Goal: Navigation & Orientation: Find specific page/section

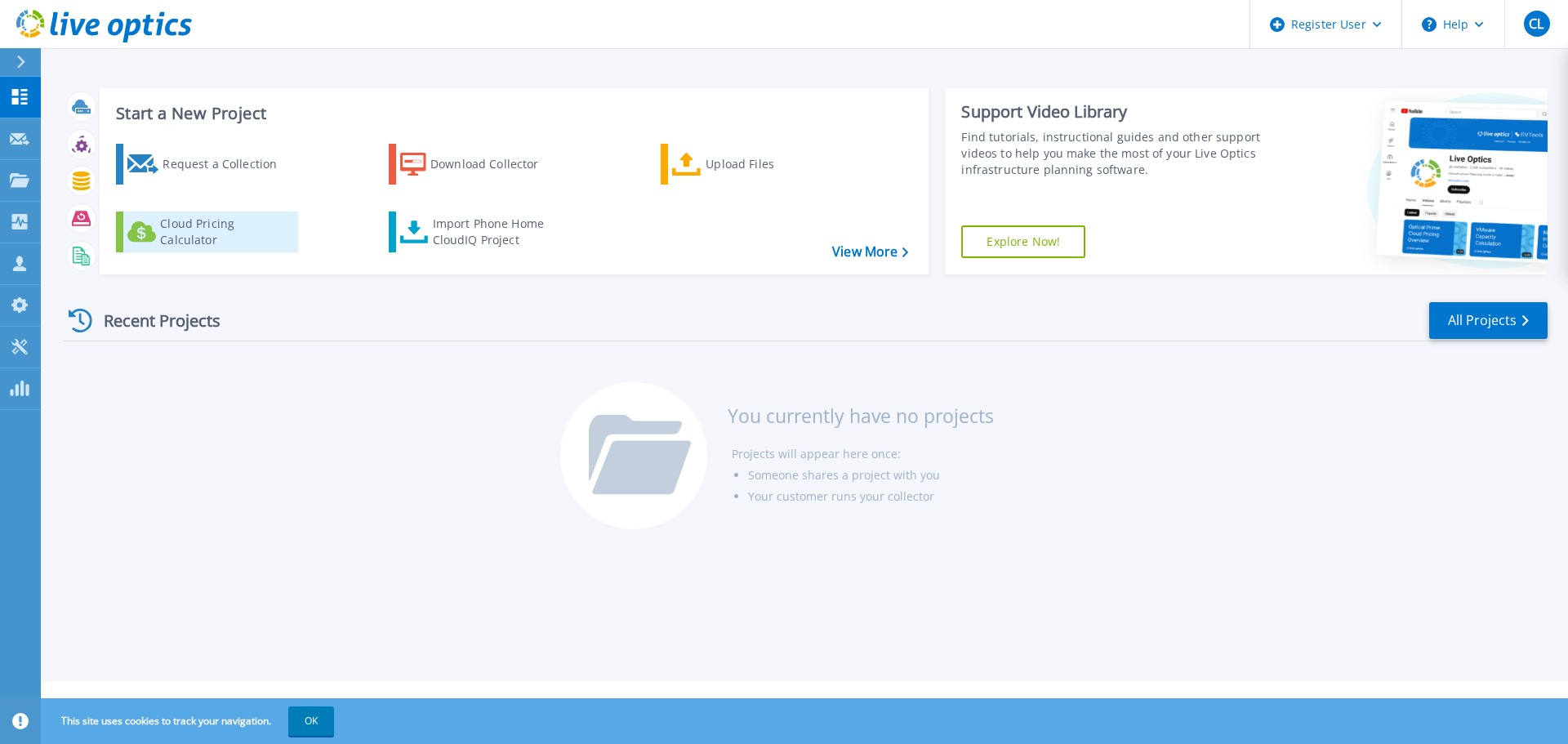
click at [207, 231] on div "Cloud Pricing Calculator" at bounding box center [225, 231] width 130 height 33
click at [14, 177] on icon at bounding box center [19, 180] width 19 height 14
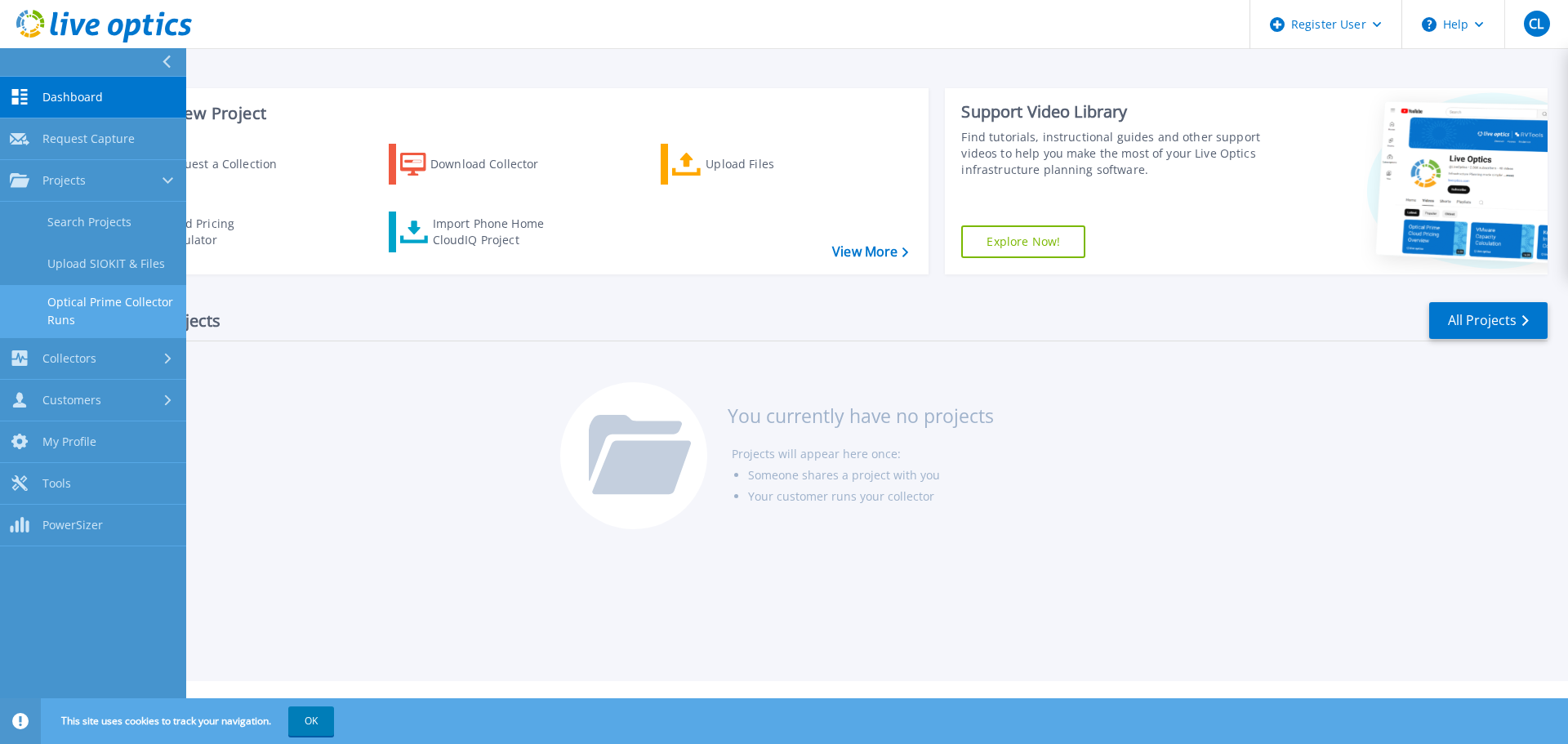
click at [111, 305] on link "Optical Prime Collector Runs" at bounding box center [93, 311] width 186 height 52
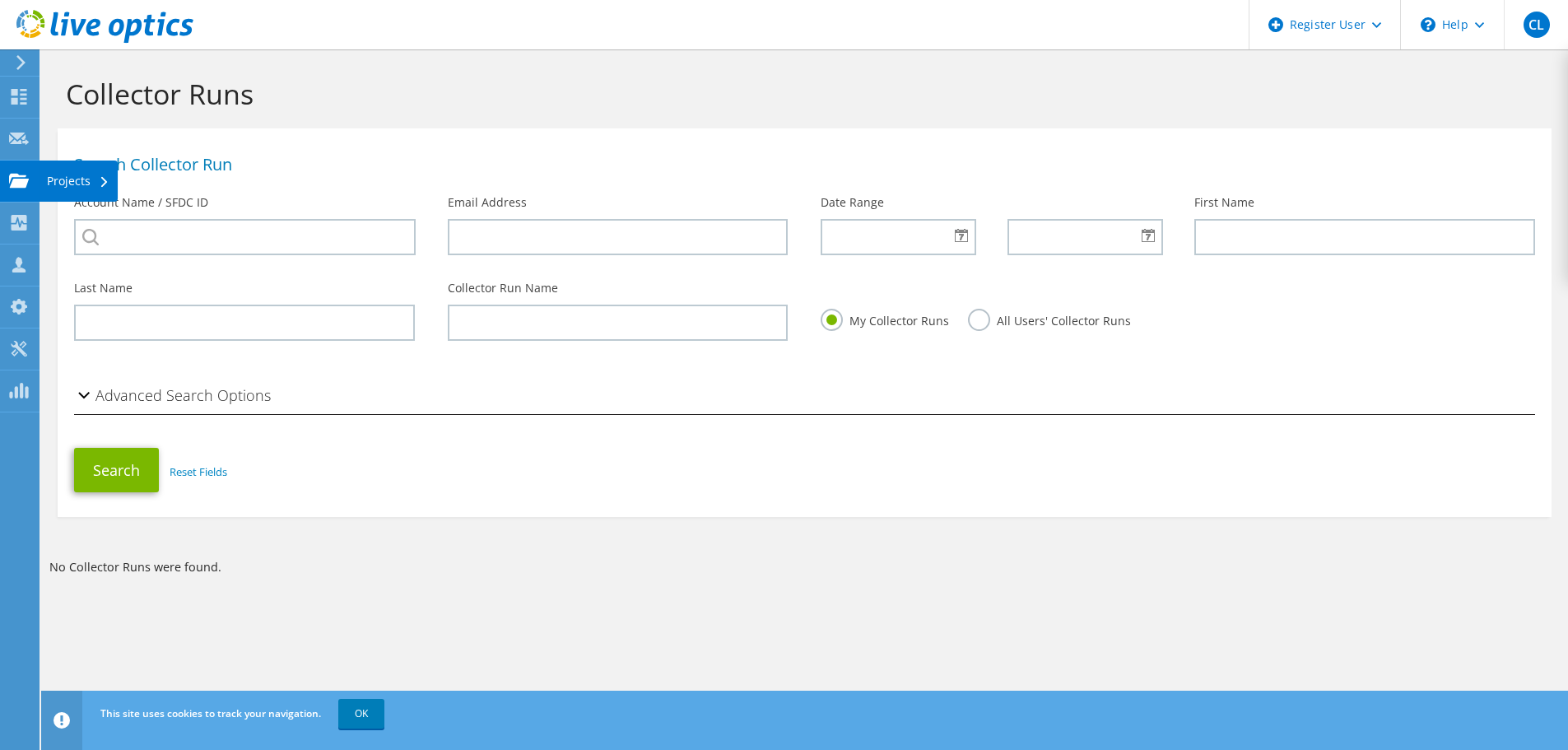
click at [63, 178] on div "Projects" at bounding box center [78, 181] width 79 height 42
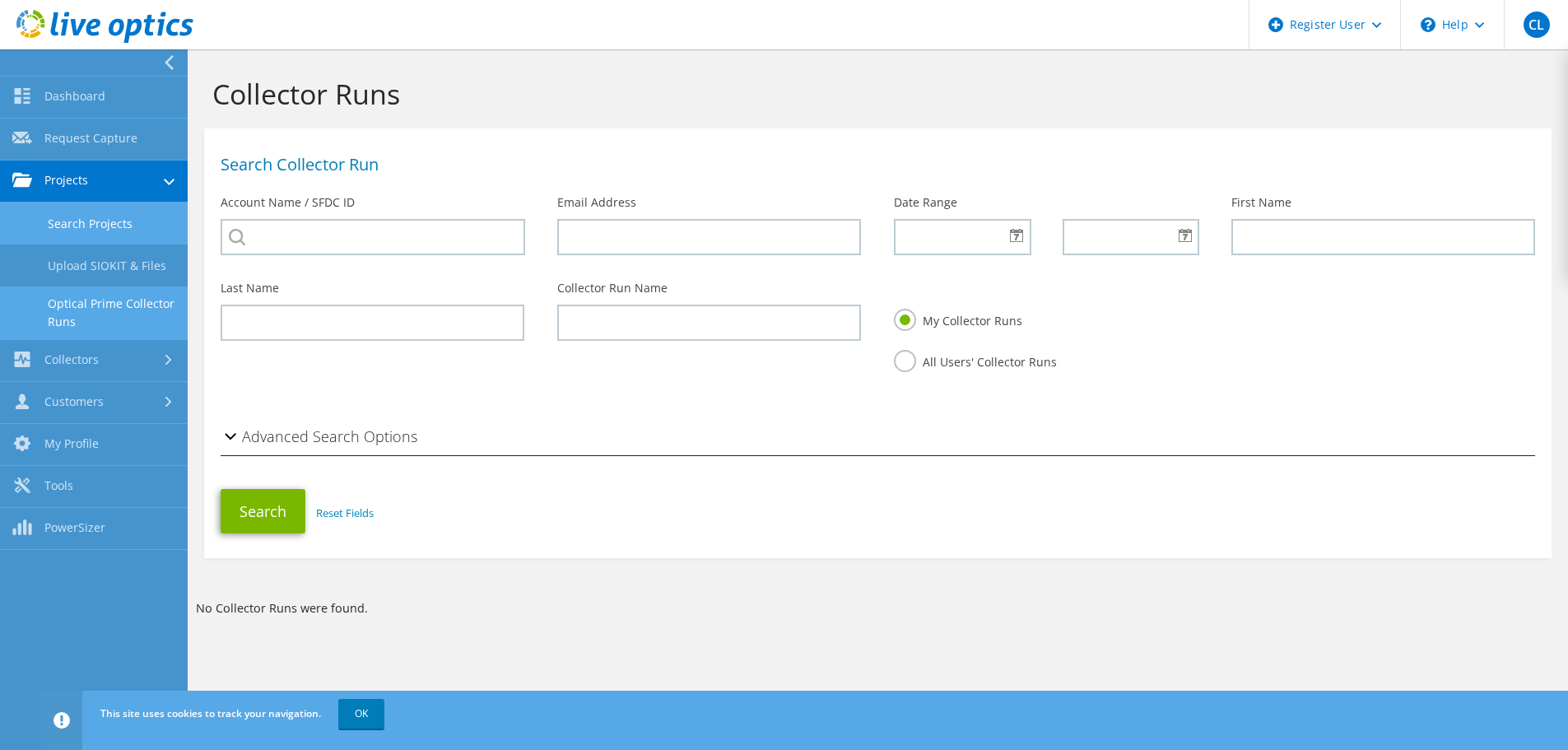
click at [114, 231] on link "Search Projects" at bounding box center [93, 224] width 187 height 42
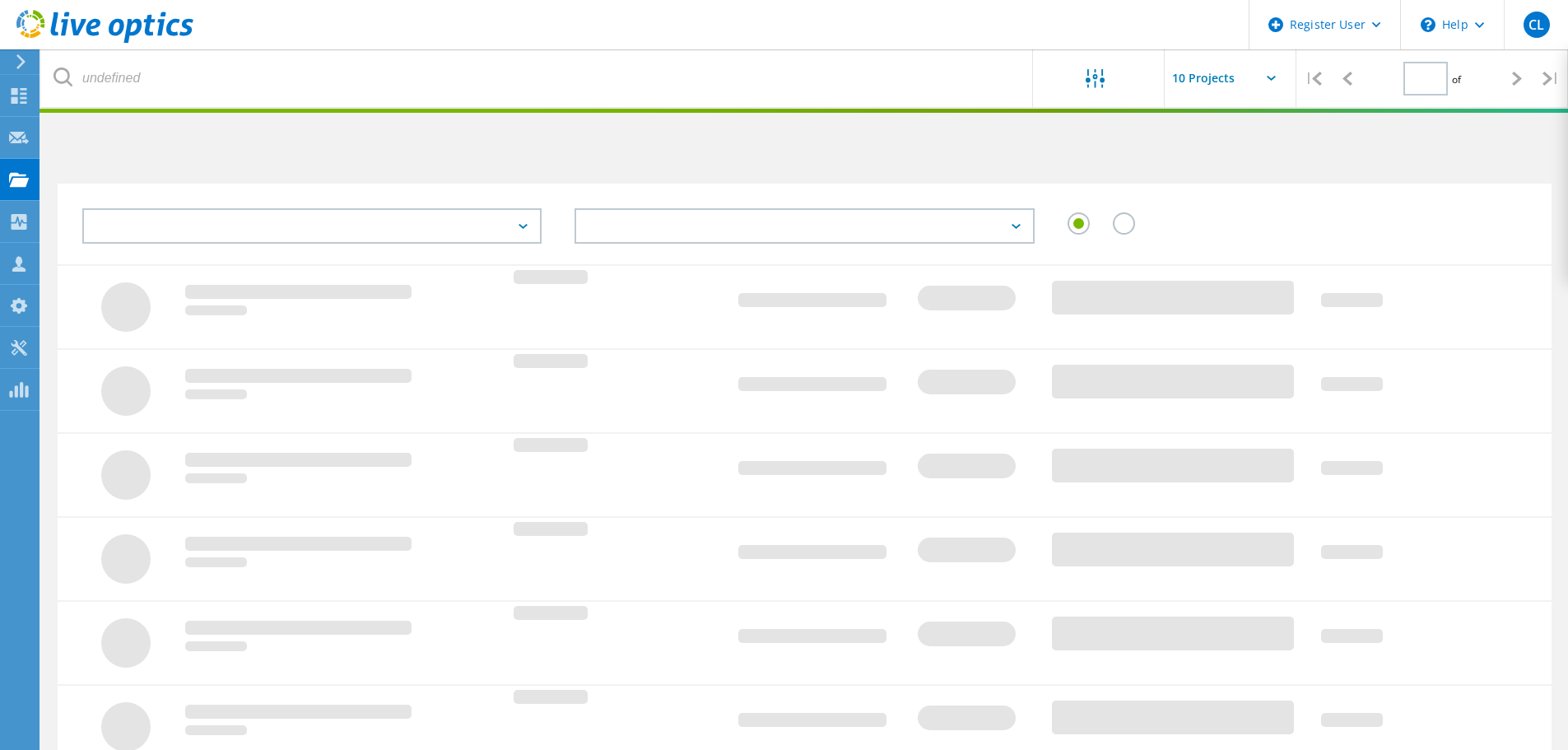
type input "1"
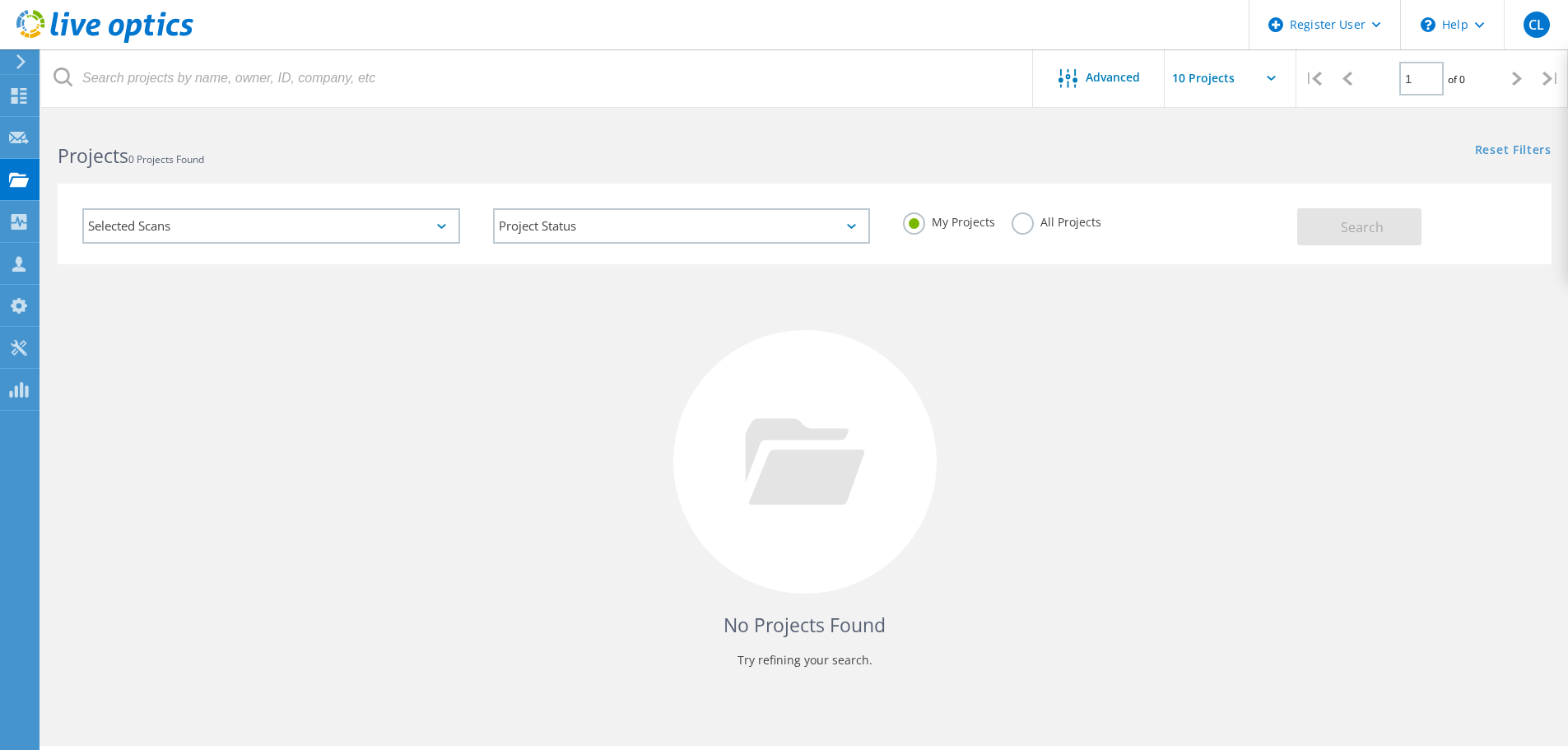
click at [384, 228] on div "Selected Scans" at bounding box center [271, 226] width 378 height 36
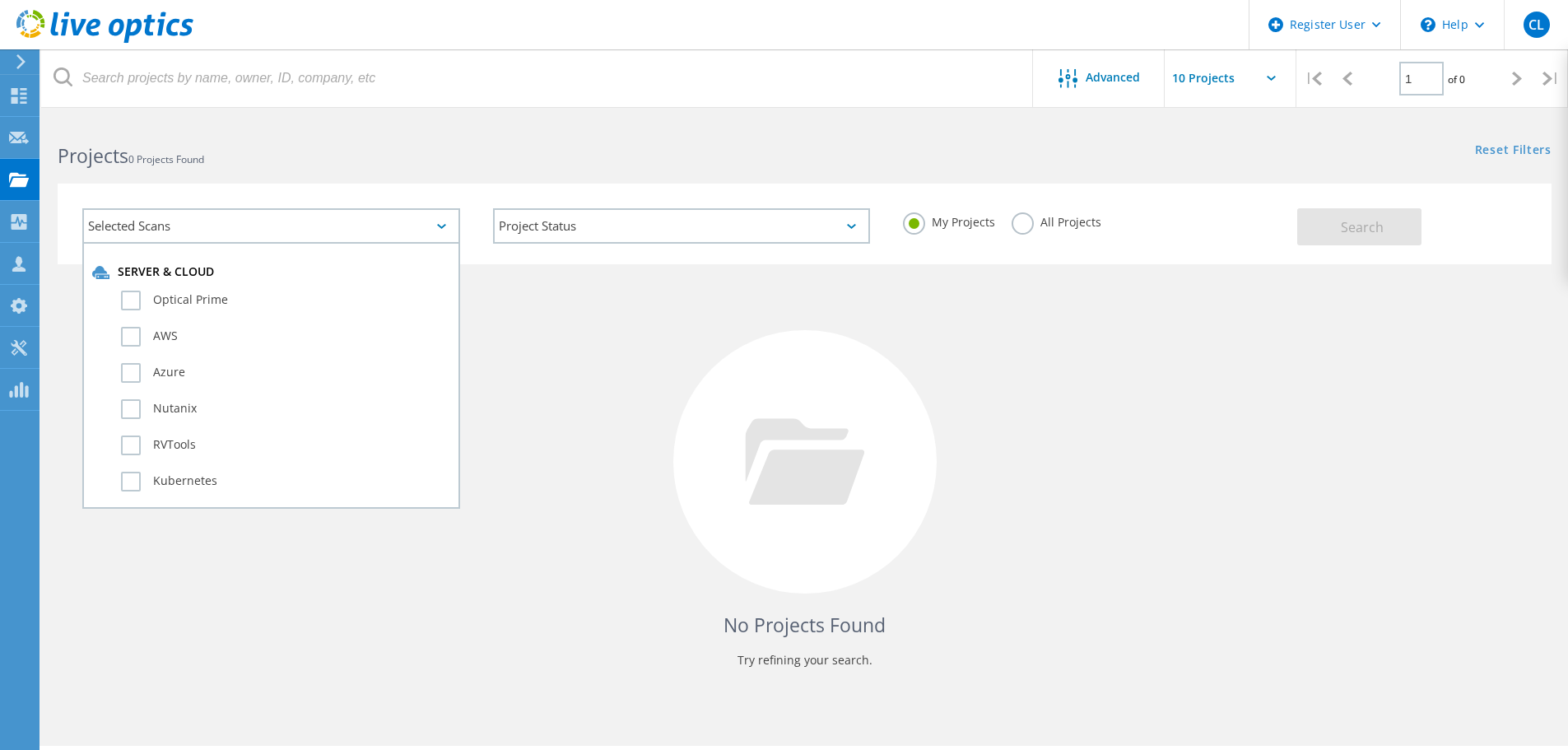
click at [539, 607] on div "No Projects Found Try refining your search." at bounding box center [804, 477] width 1494 height 425
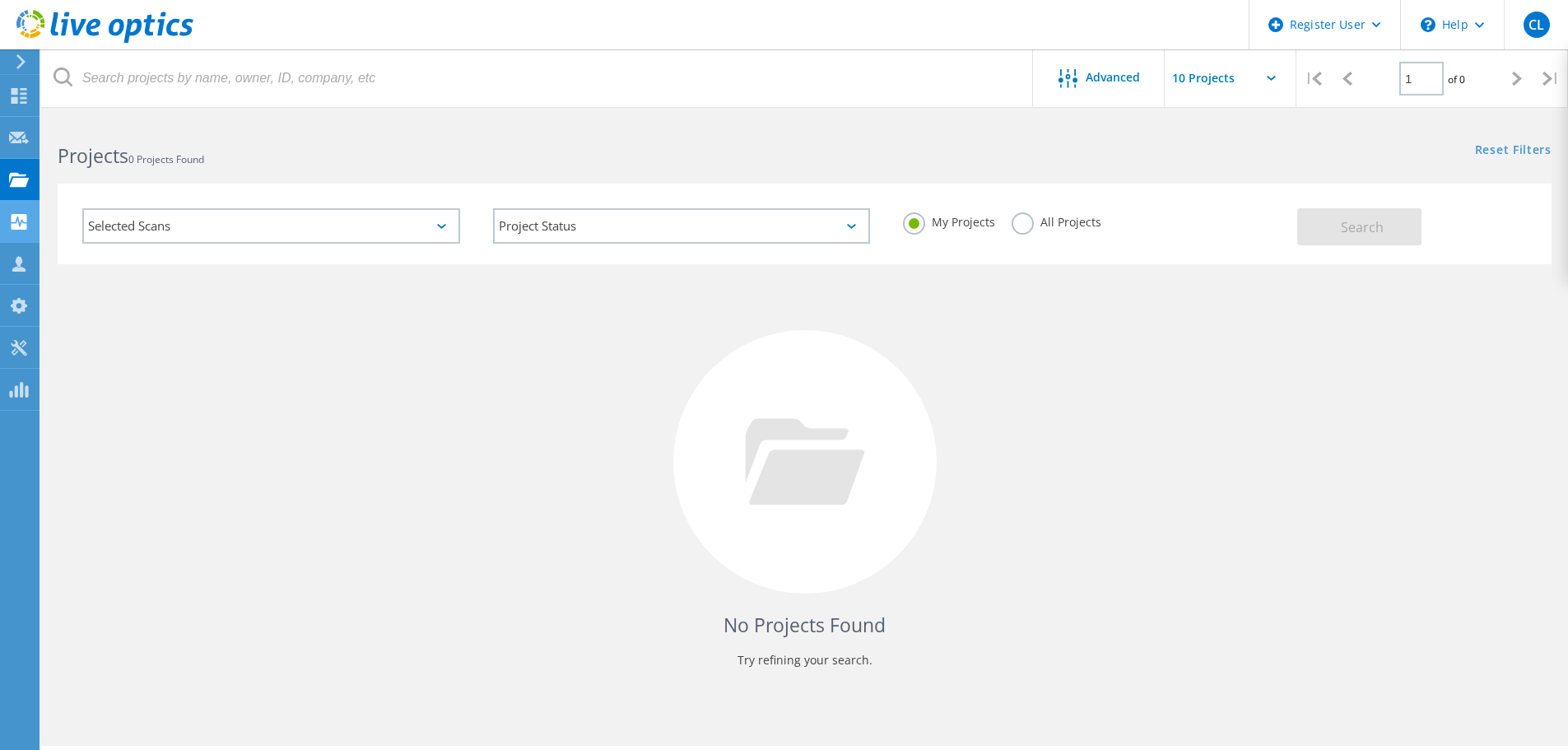
click at [0, 0] on div "Collectors" at bounding box center [0, 0] width 0 height 0
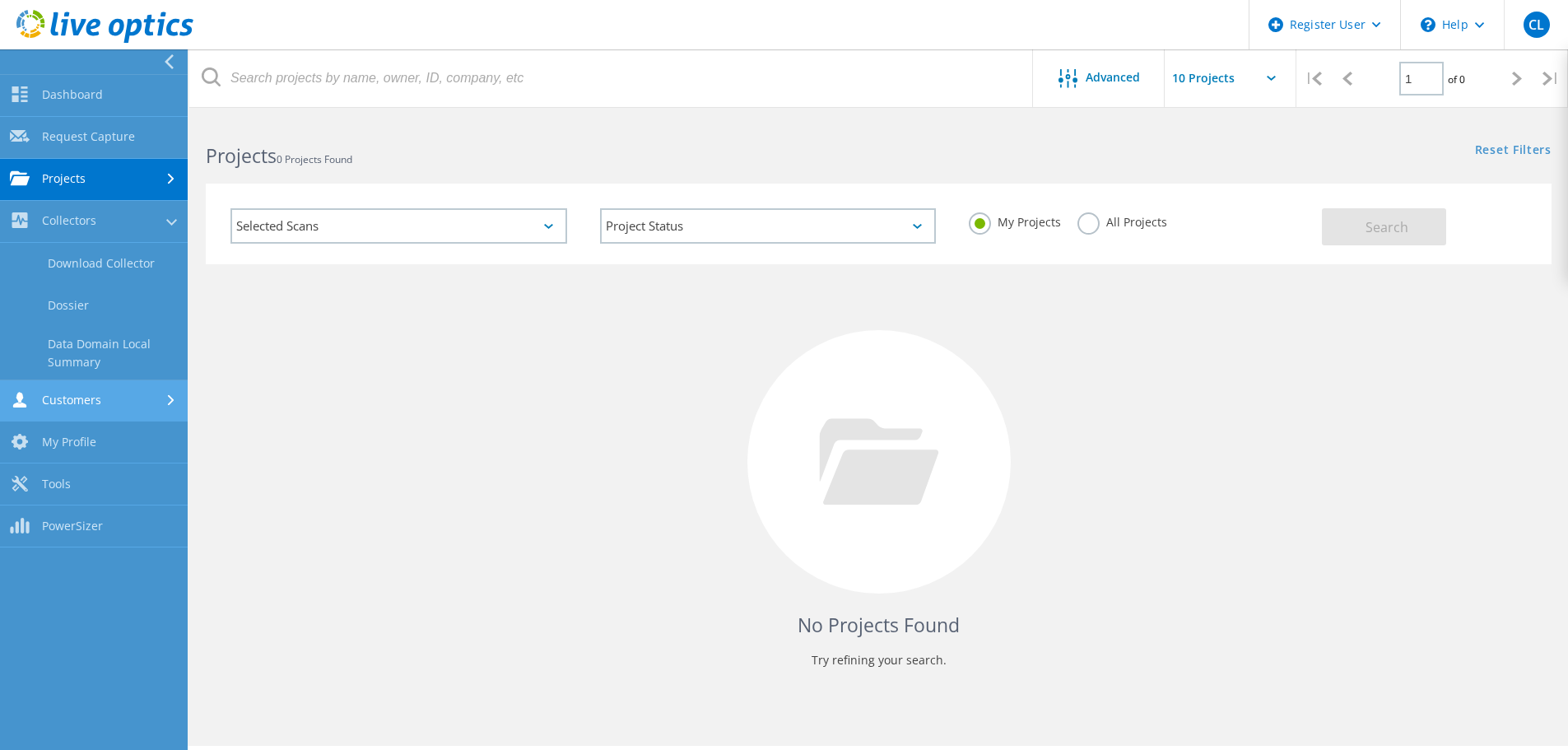
click at [115, 398] on link "Customers" at bounding box center [93, 402] width 187 height 42
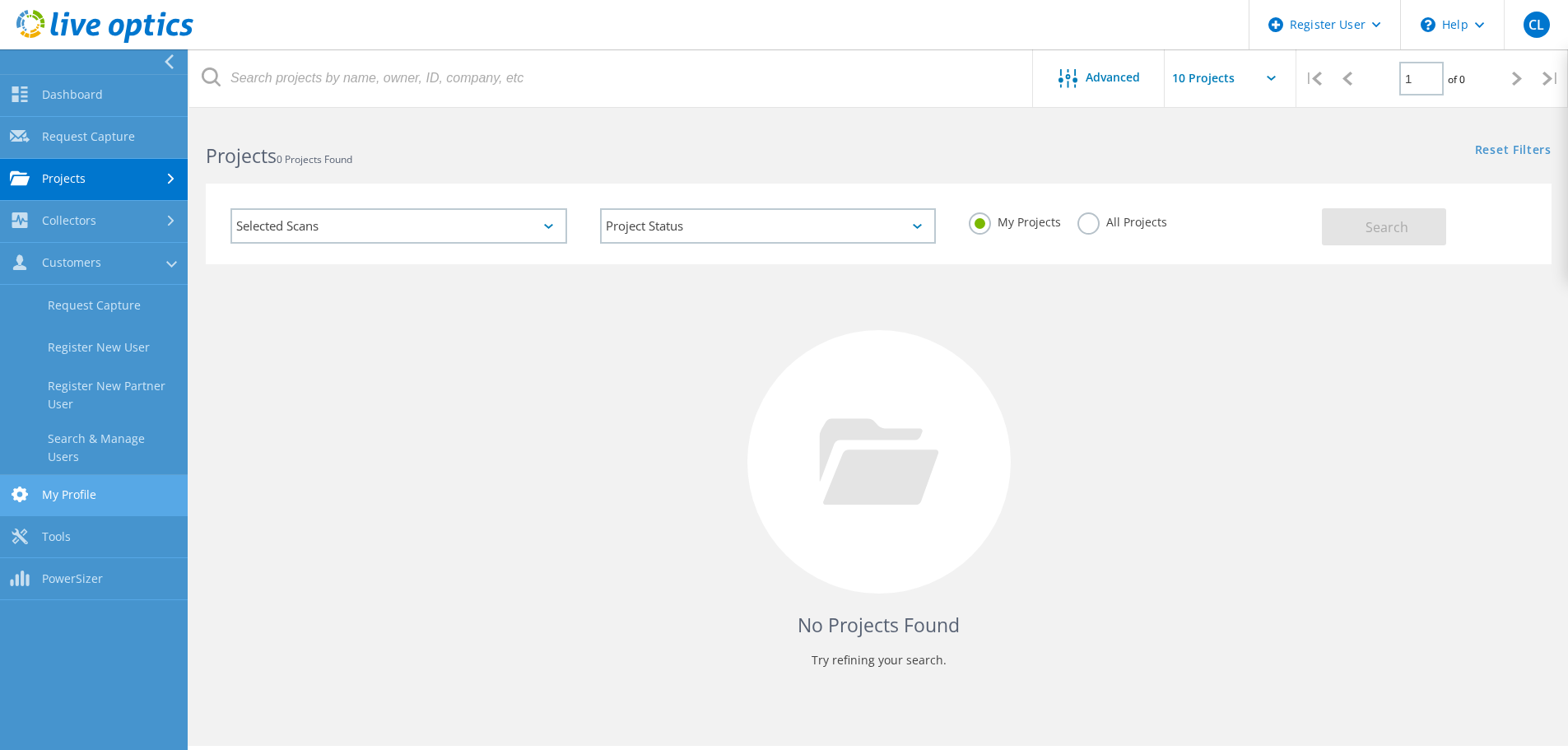
click at [131, 475] on link "My Profile" at bounding box center [93, 496] width 187 height 42
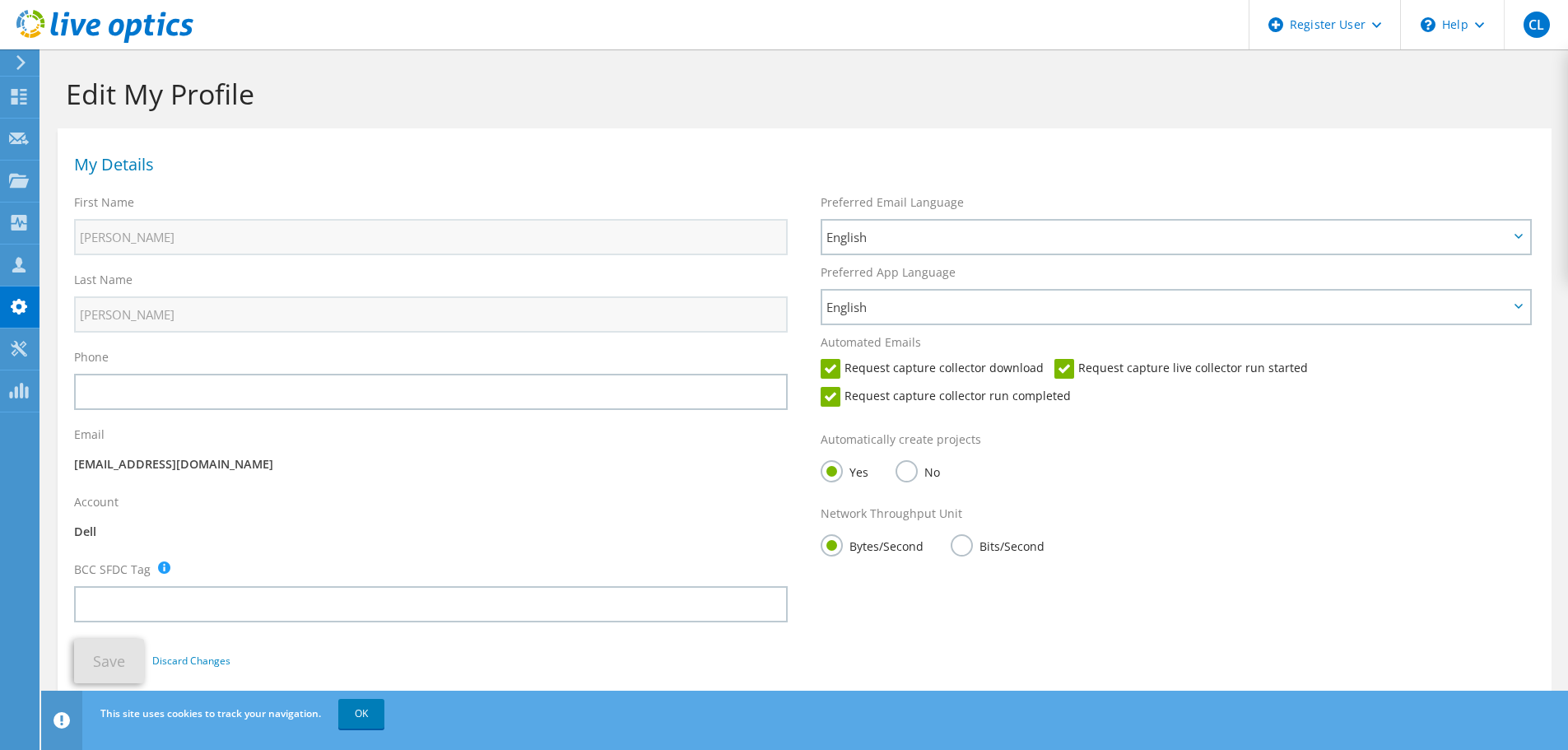
click at [25, 62] on icon at bounding box center [20, 62] width 13 height 14
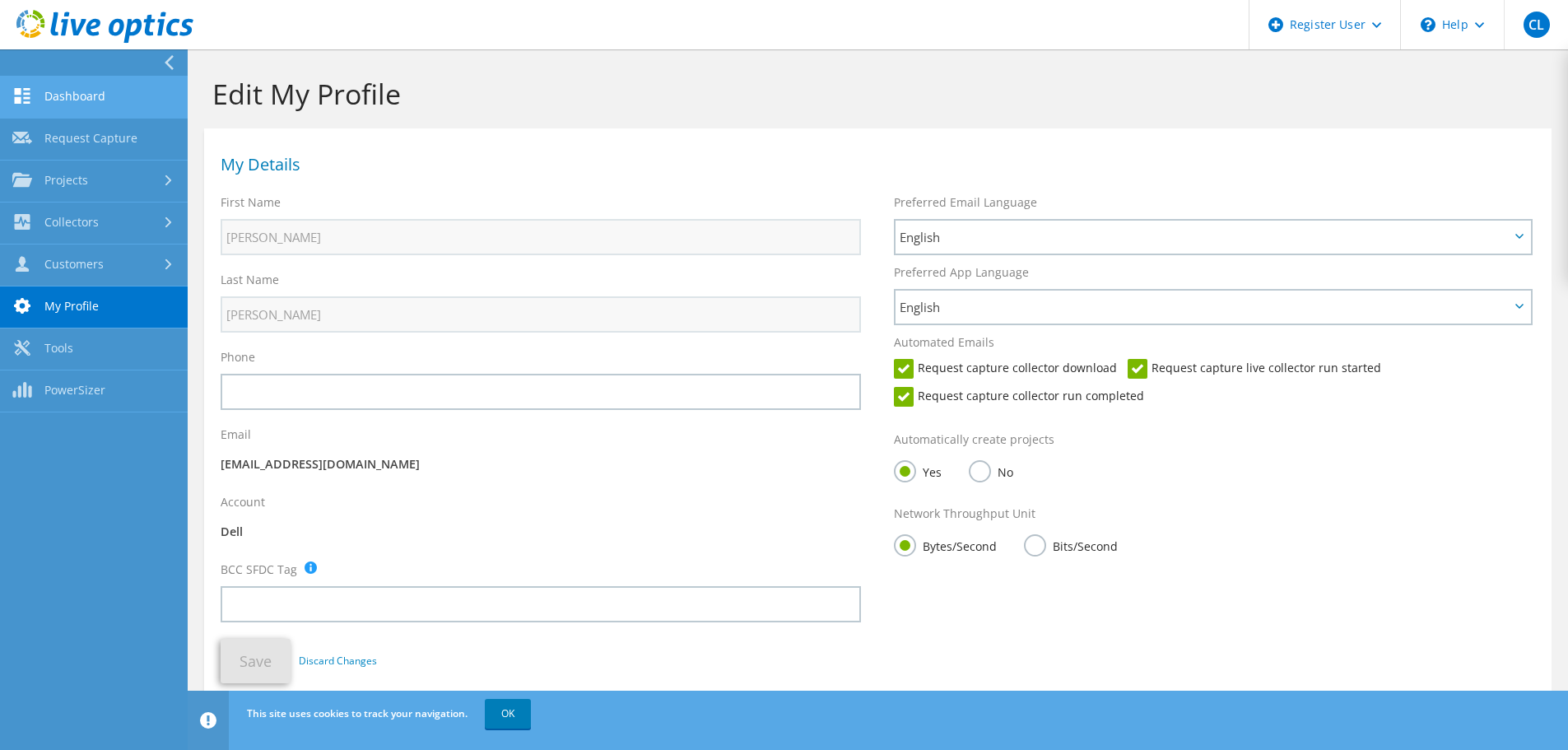
click at [81, 96] on link "Dashboard" at bounding box center [93, 97] width 187 height 42
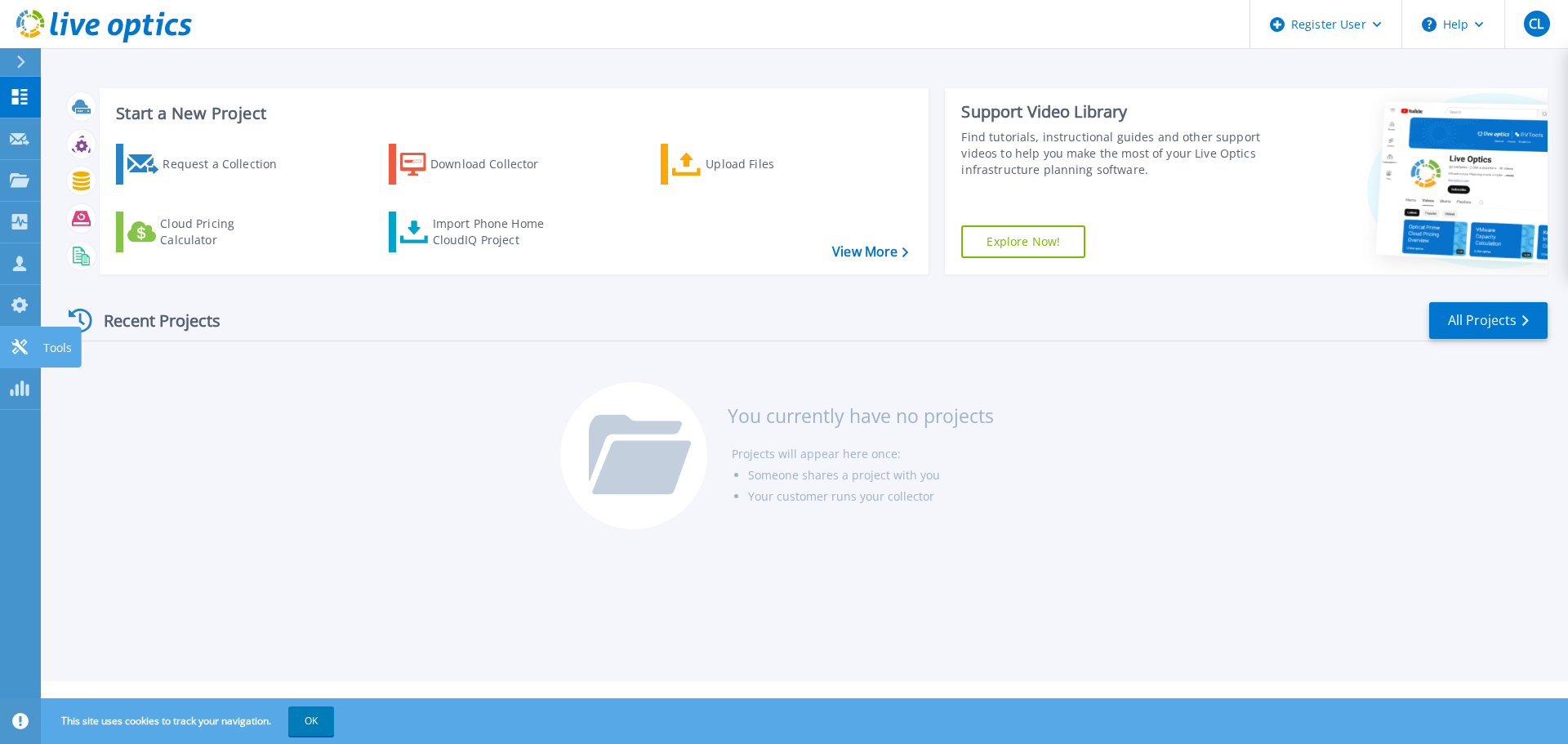
click at [21, 350] on icon at bounding box center [19, 346] width 15 height 15
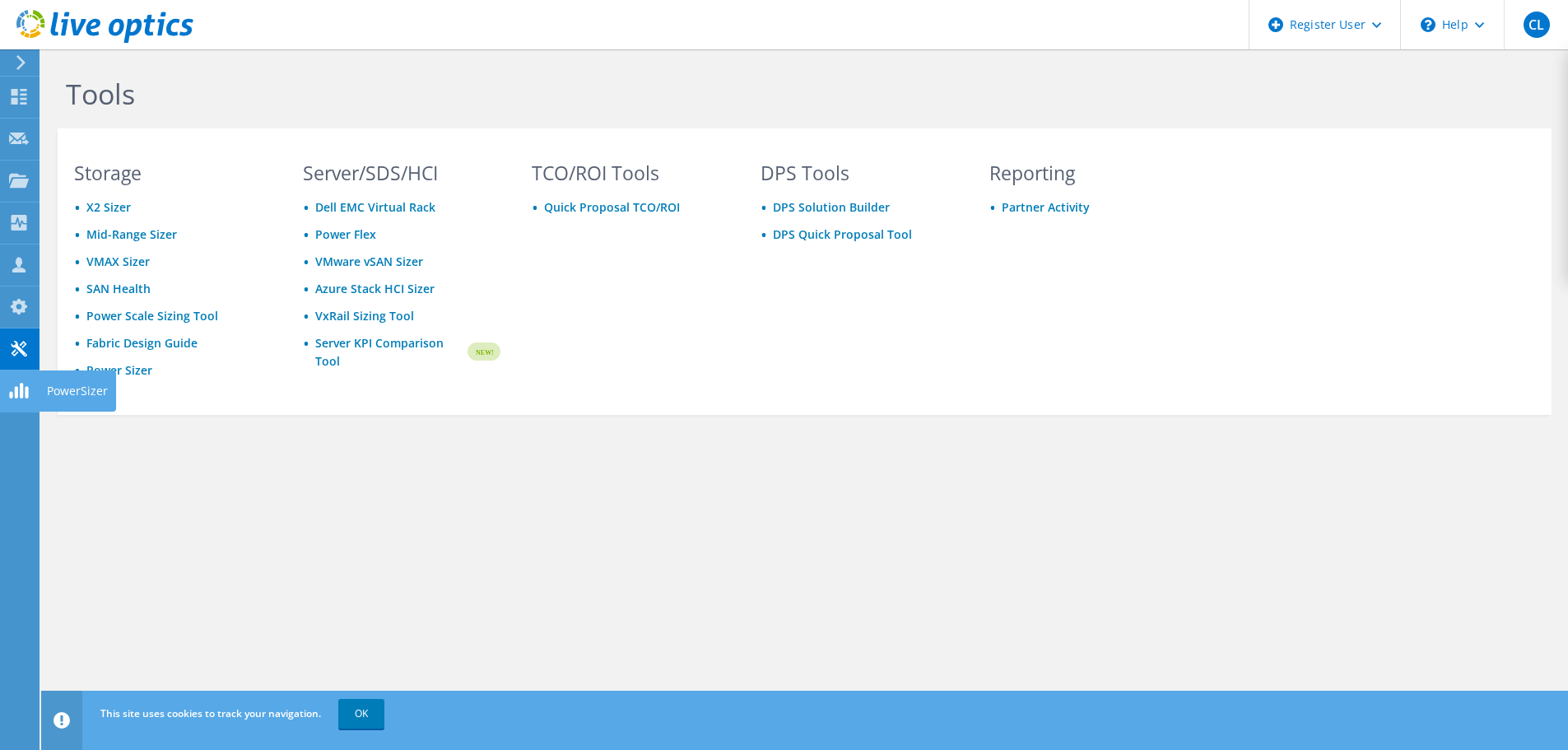
click at [14, 396] on icon at bounding box center [19, 391] width 19 height 15
